Goal: Register for event/course

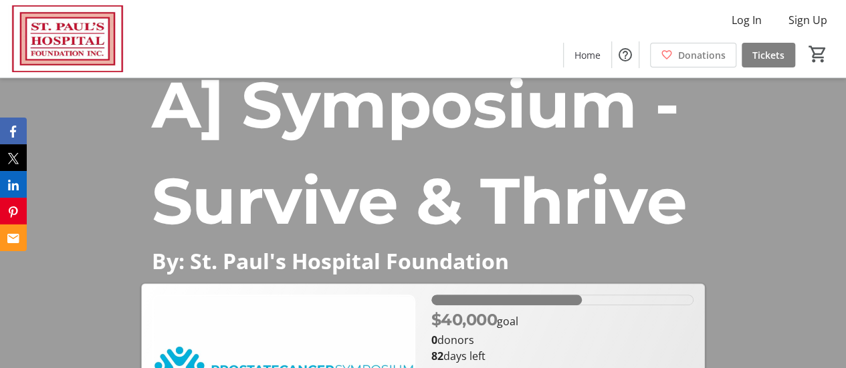
scroll to position [415, 0]
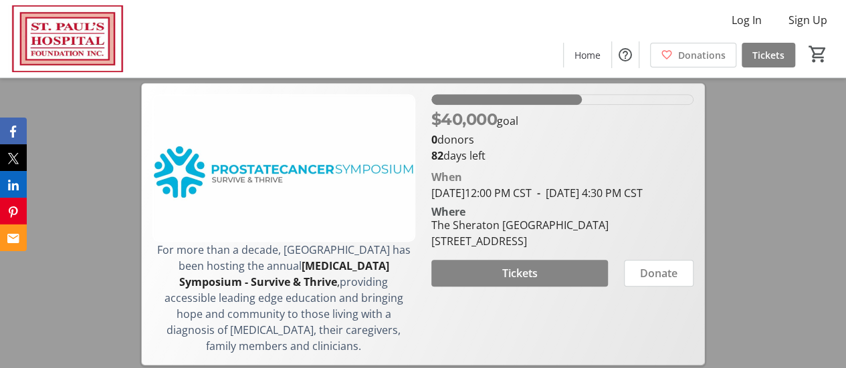
click at [528, 282] on span "Tickets" at bounding box center [519, 273] width 35 height 16
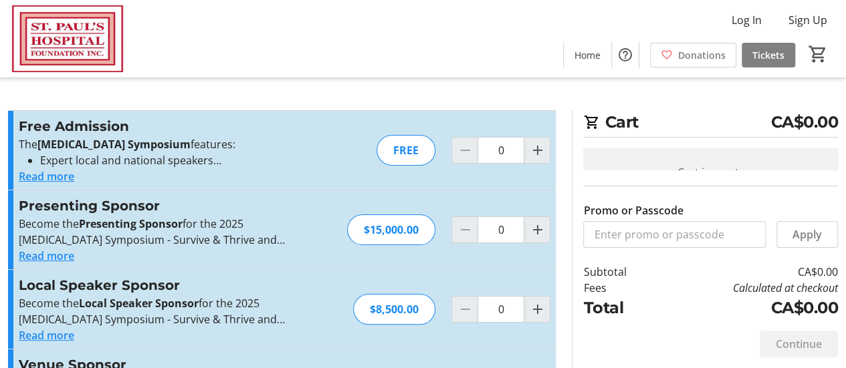
click at [57, 336] on button "Read more" at bounding box center [47, 336] width 56 height 16
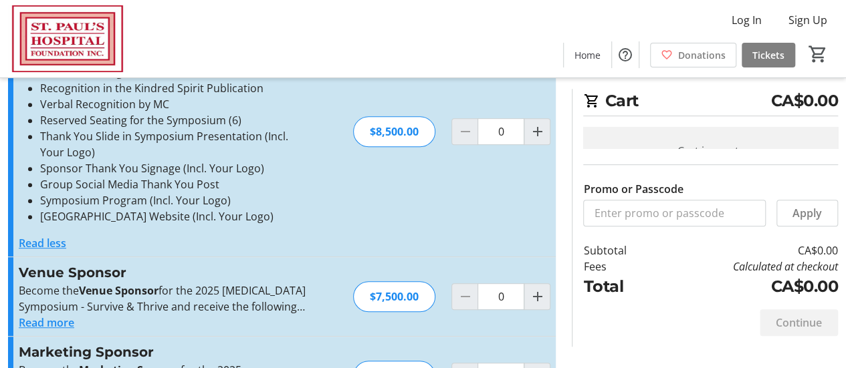
scroll to position [401, 0]
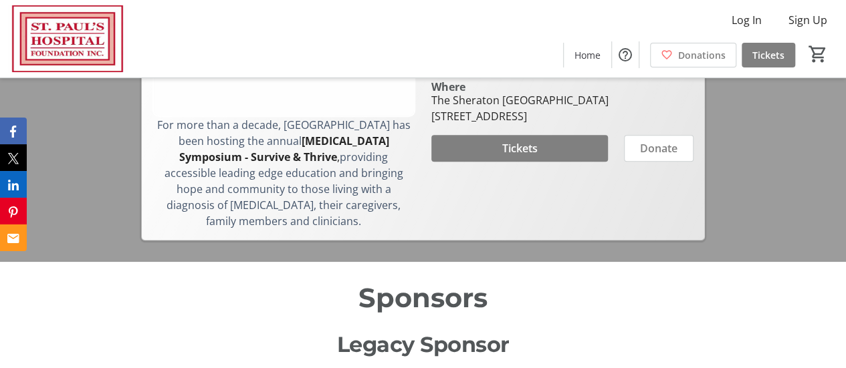
scroll to position [749, 0]
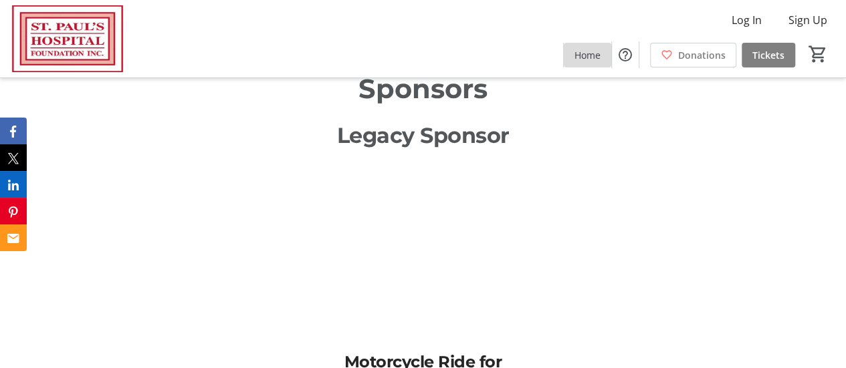
click at [589, 49] on span "Home" at bounding box center [587, 55] width 26 height 14
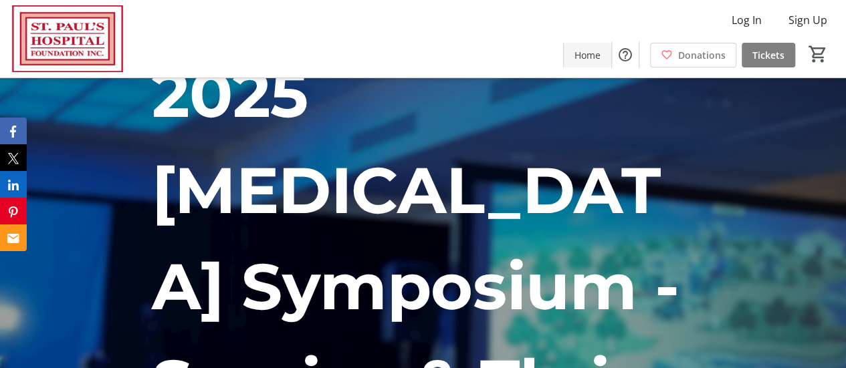
scroll to position [0, 0]
